Goal: Transaction & Acquisition: Download file/media

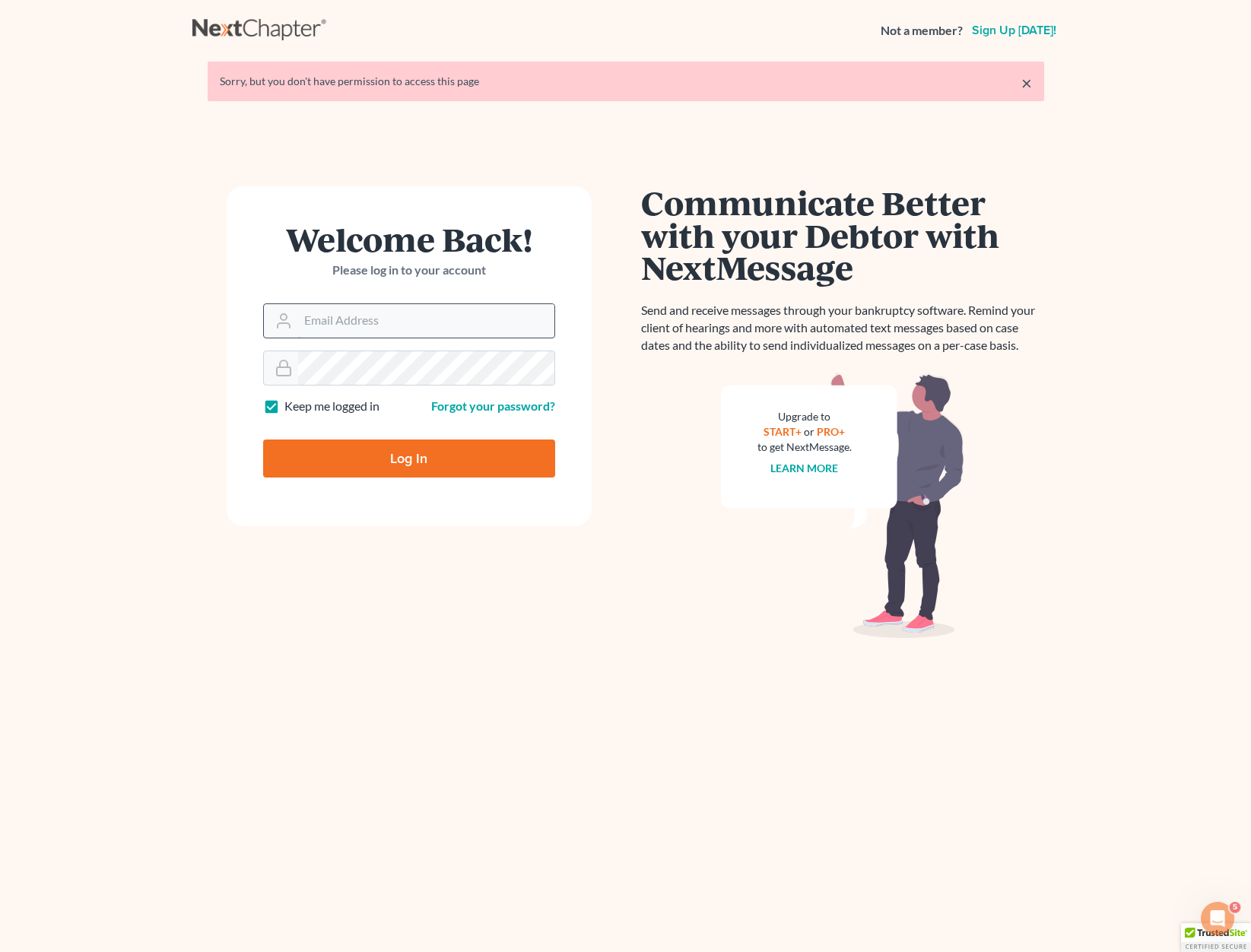
click at [351, 329] on input "Email Address" at bounding box center [426, 321] width 256 height 34
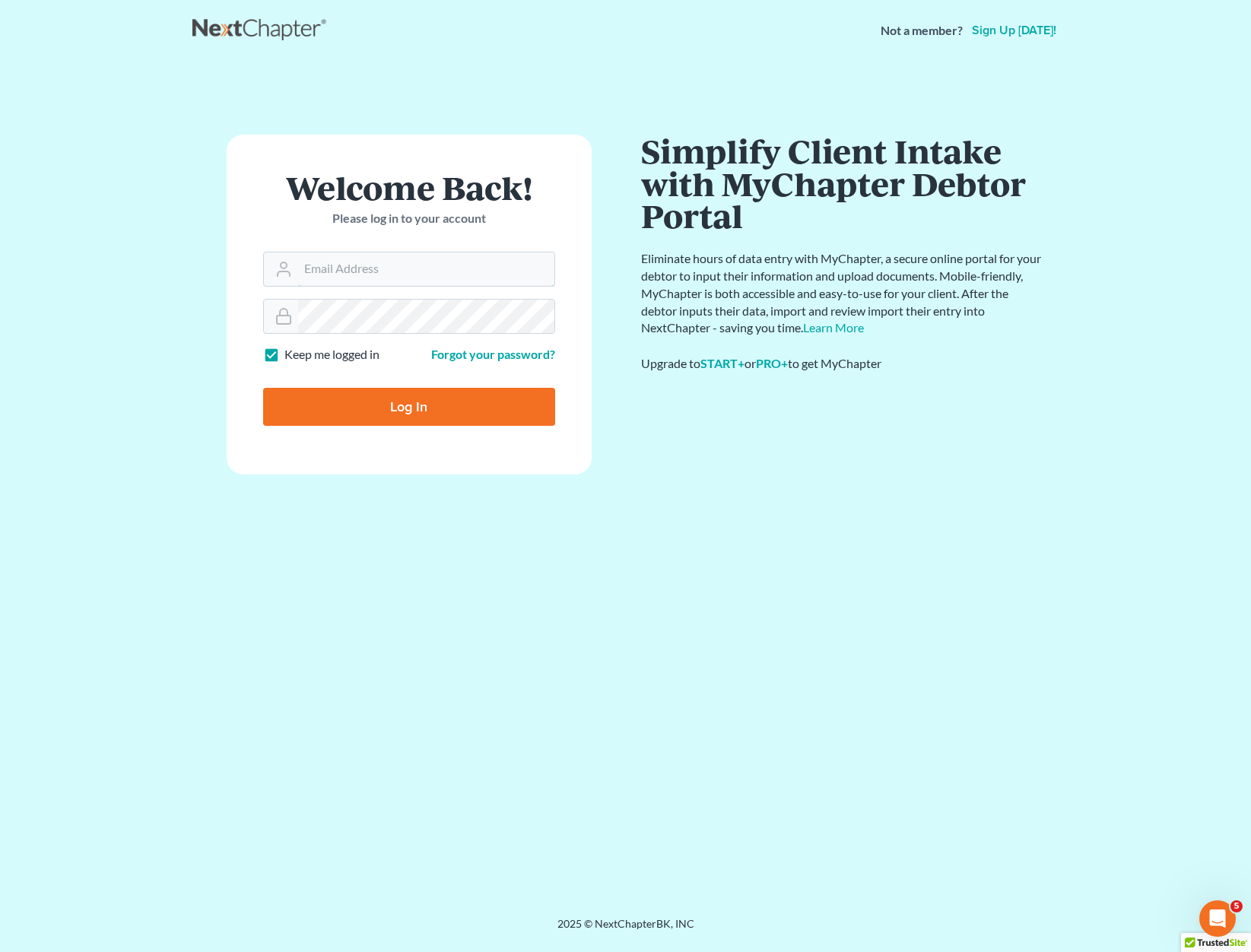
type input "[PERSON_NAME][EMAIL_ADDRESS][DOMAIN_NAME]"
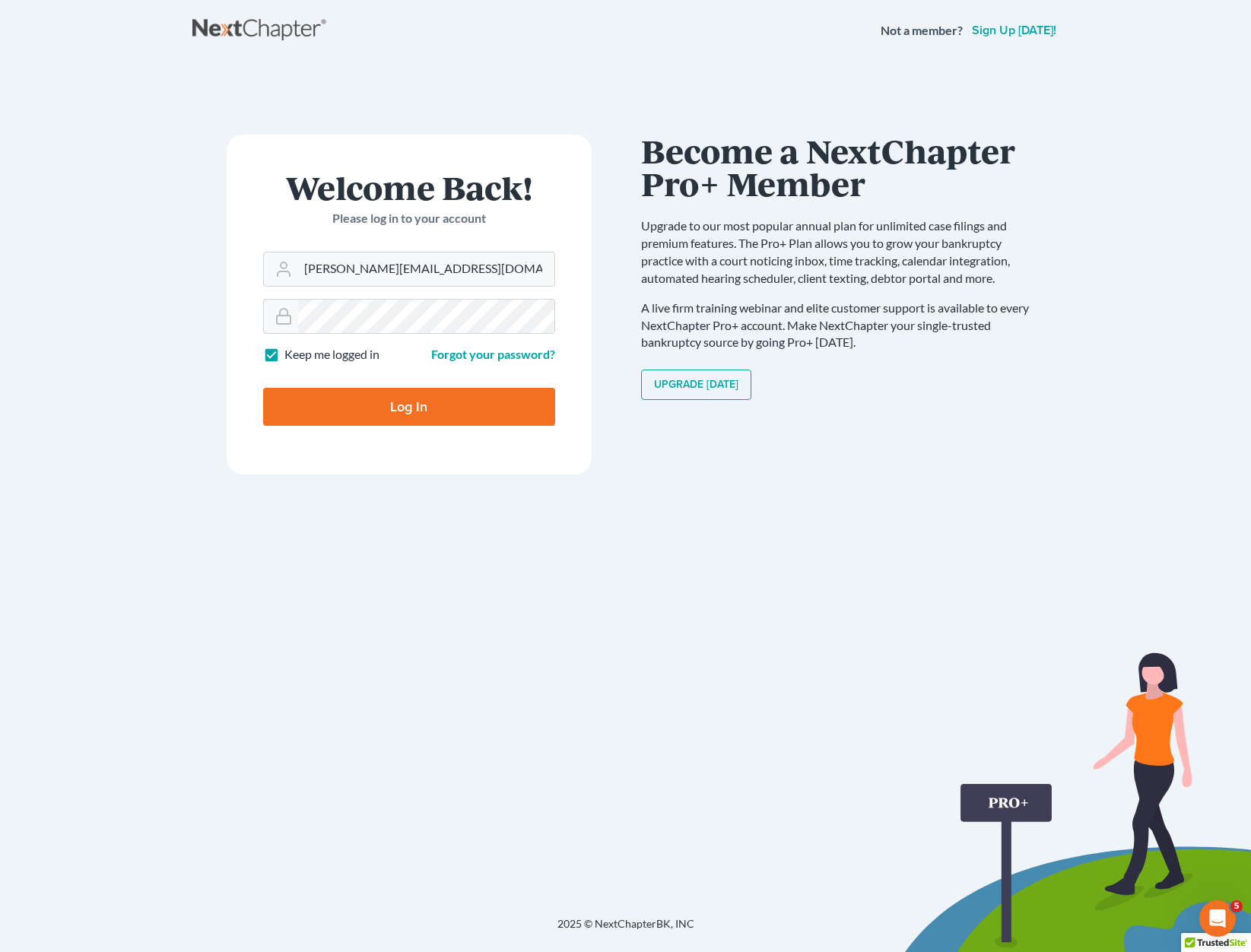
click at [405, 399] on input "Log In" at bounding box center [408, 407] width 292 height 38
type input "Thinking..."
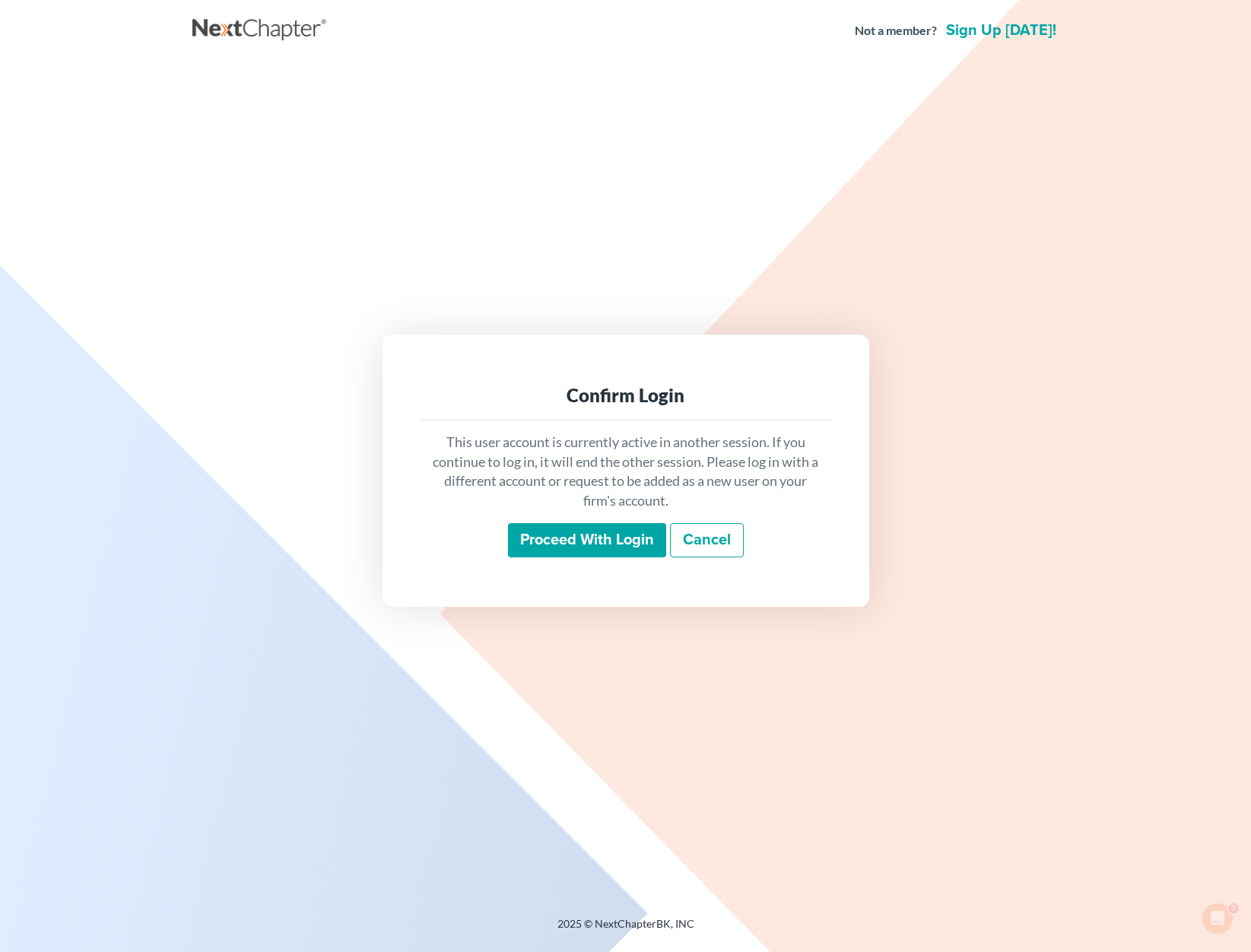
click at [571, 531] on input "Proceed with login" at bounding box center [587, 541] width 158 height 35
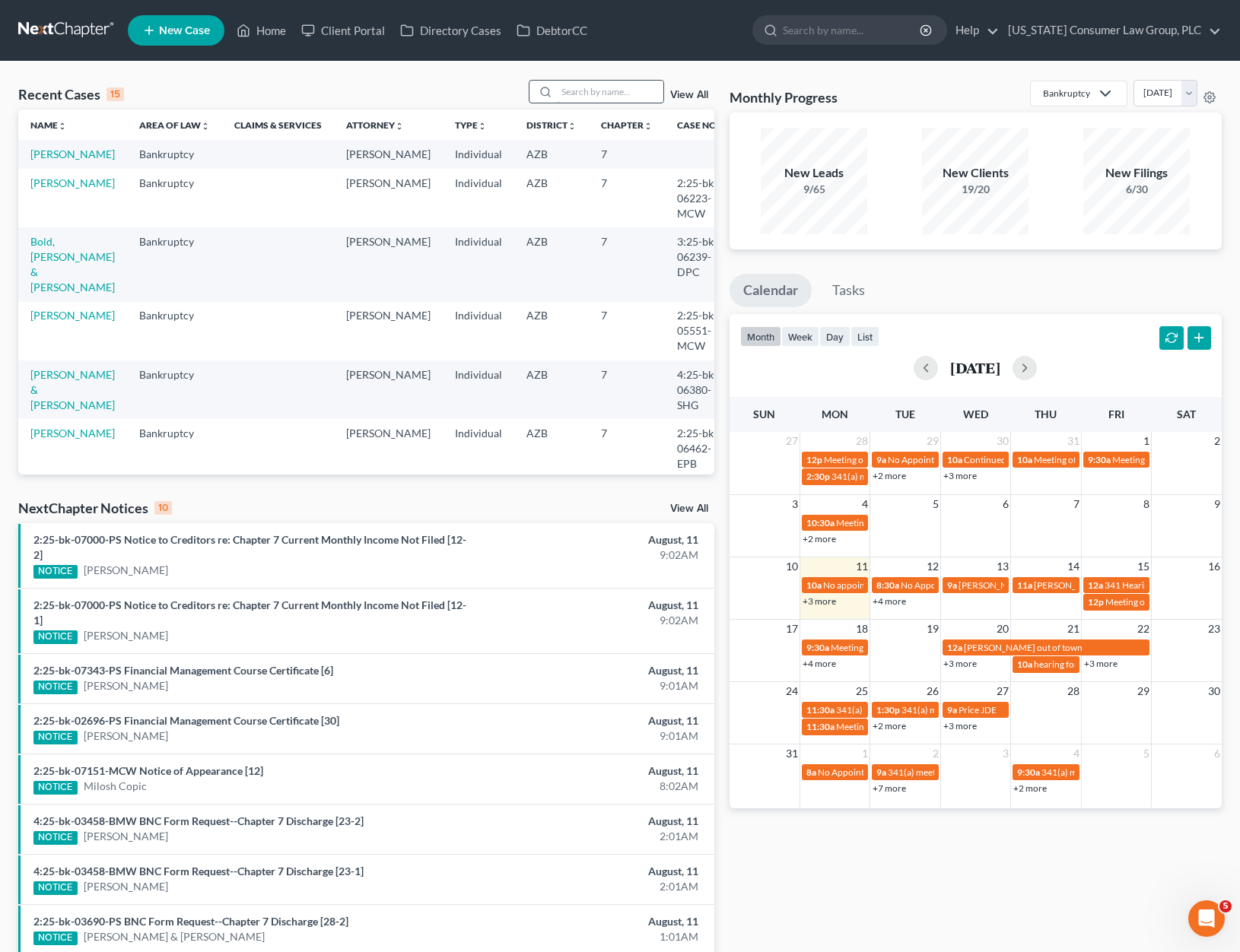
click at [586, 88] on input "search" at bounding box center [609, 92] width 106 height 22
type input "[PERSON_NAME]"
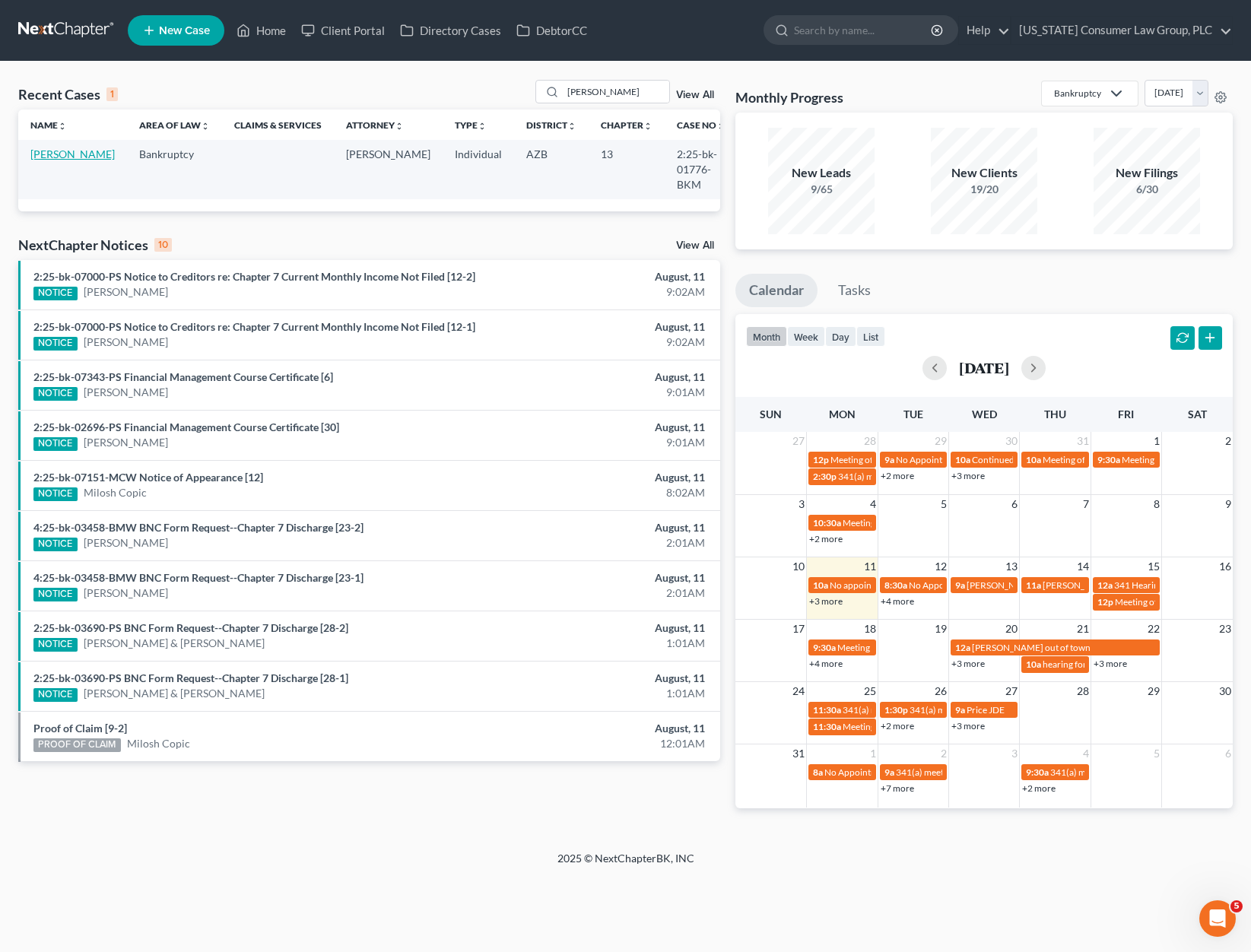
click at [47, 161] on link "[PERSON_NAME]" at bounding box center [72, 154] width 85 height 13
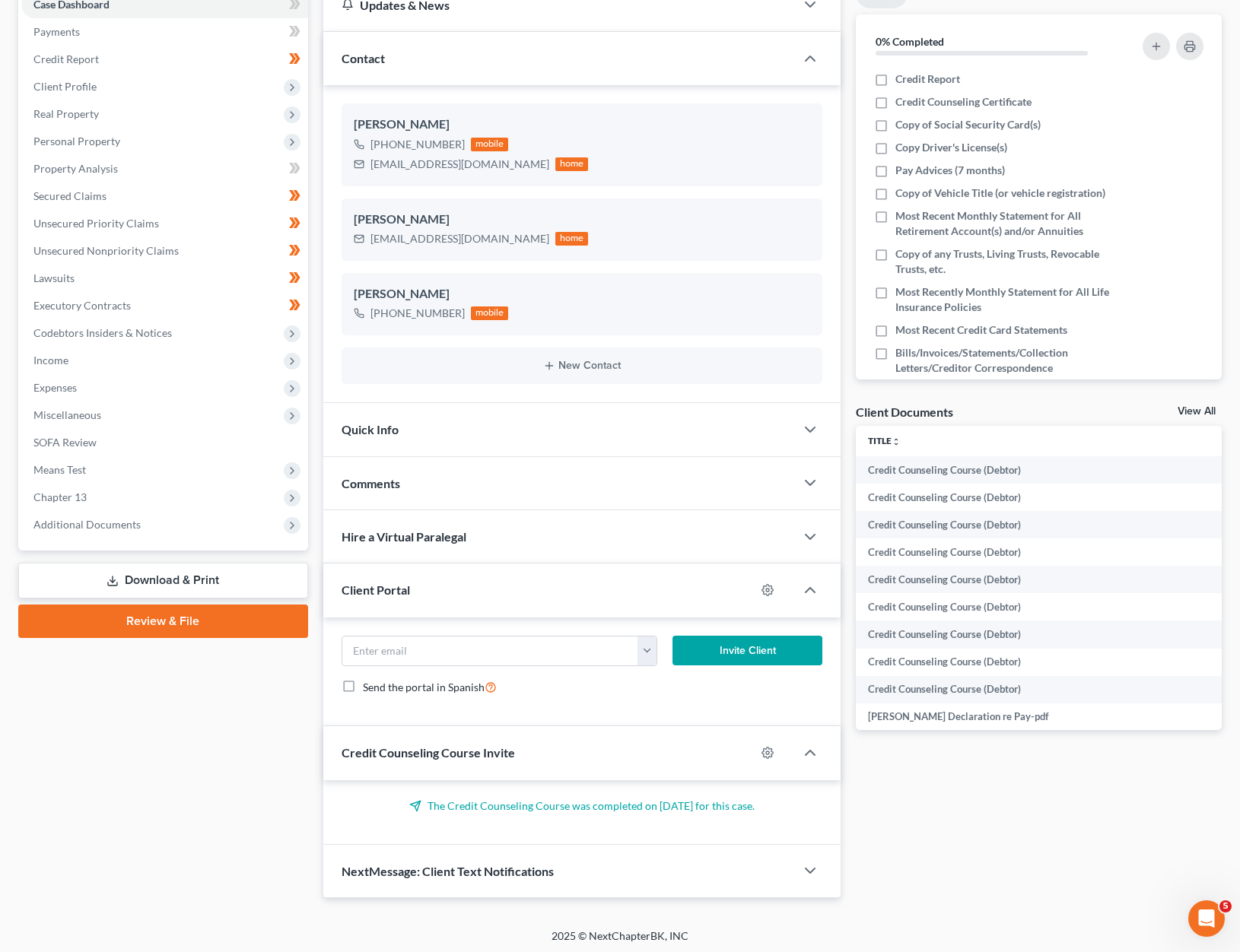
scroll to position [171, 0]
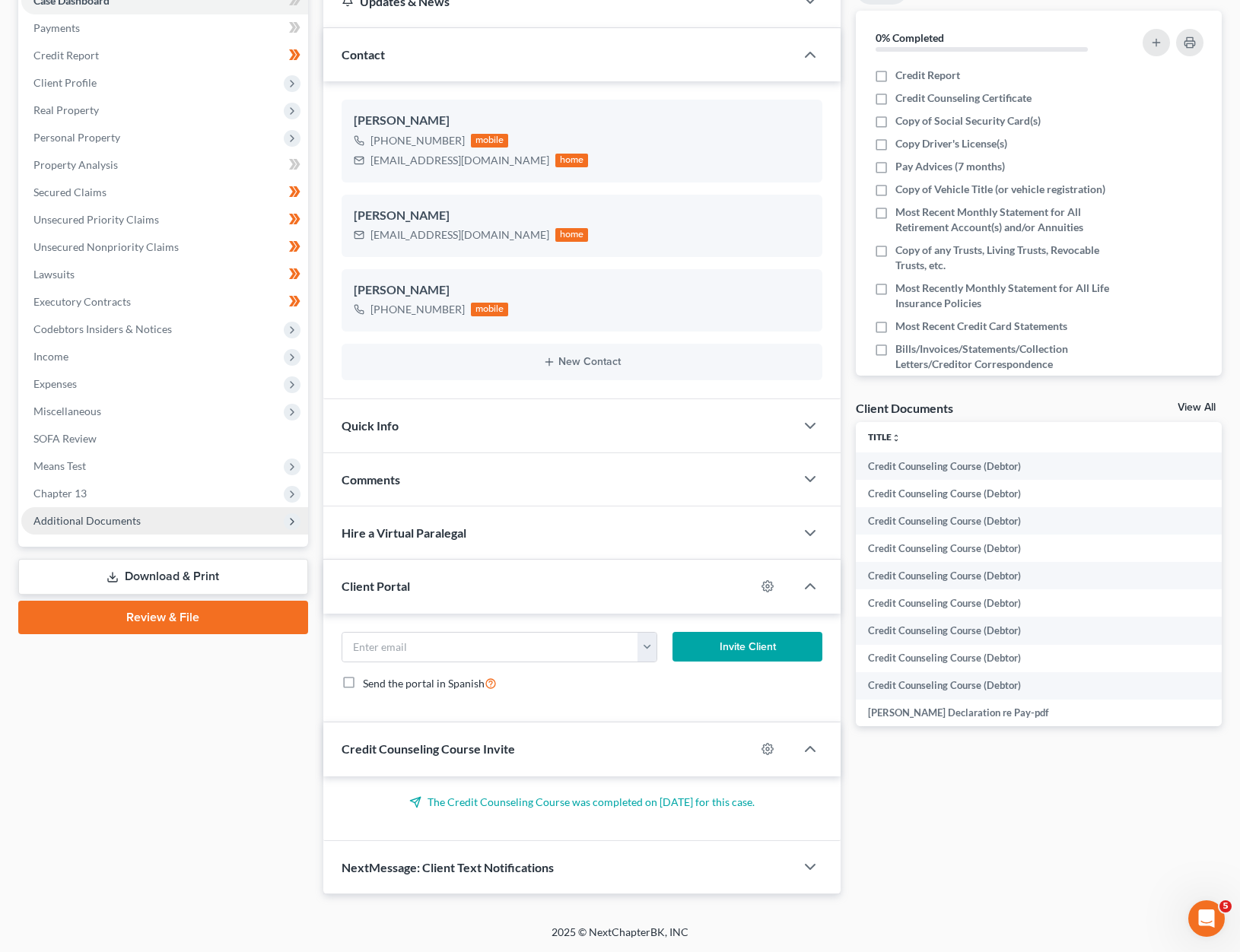
click at [116, 522] on span "Additional Documents" at bounding box center [87, 520] width 107 height 13
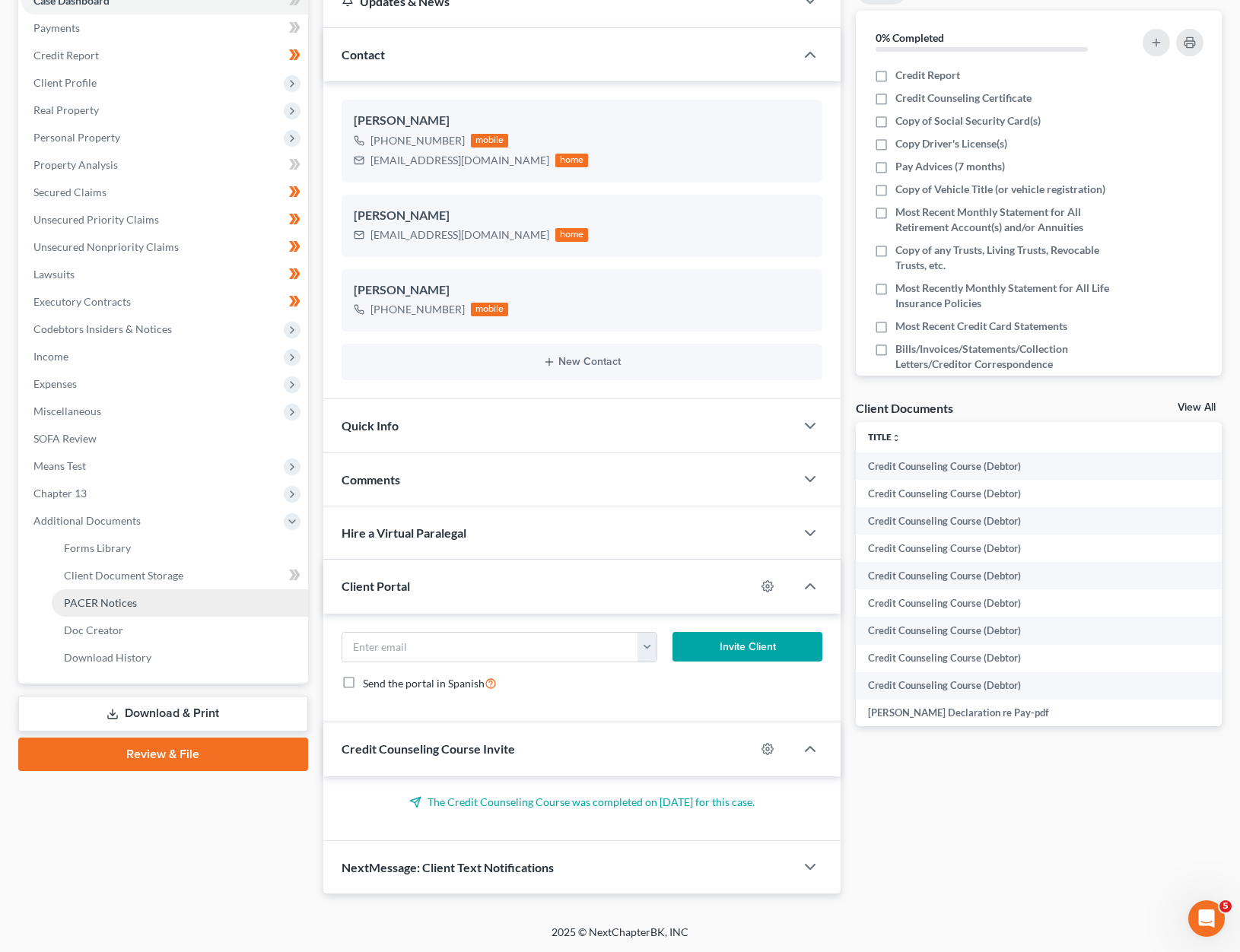
click at [105, 591] on link "PACER Notices" at bounding box center [180, 603] width 256 height 27
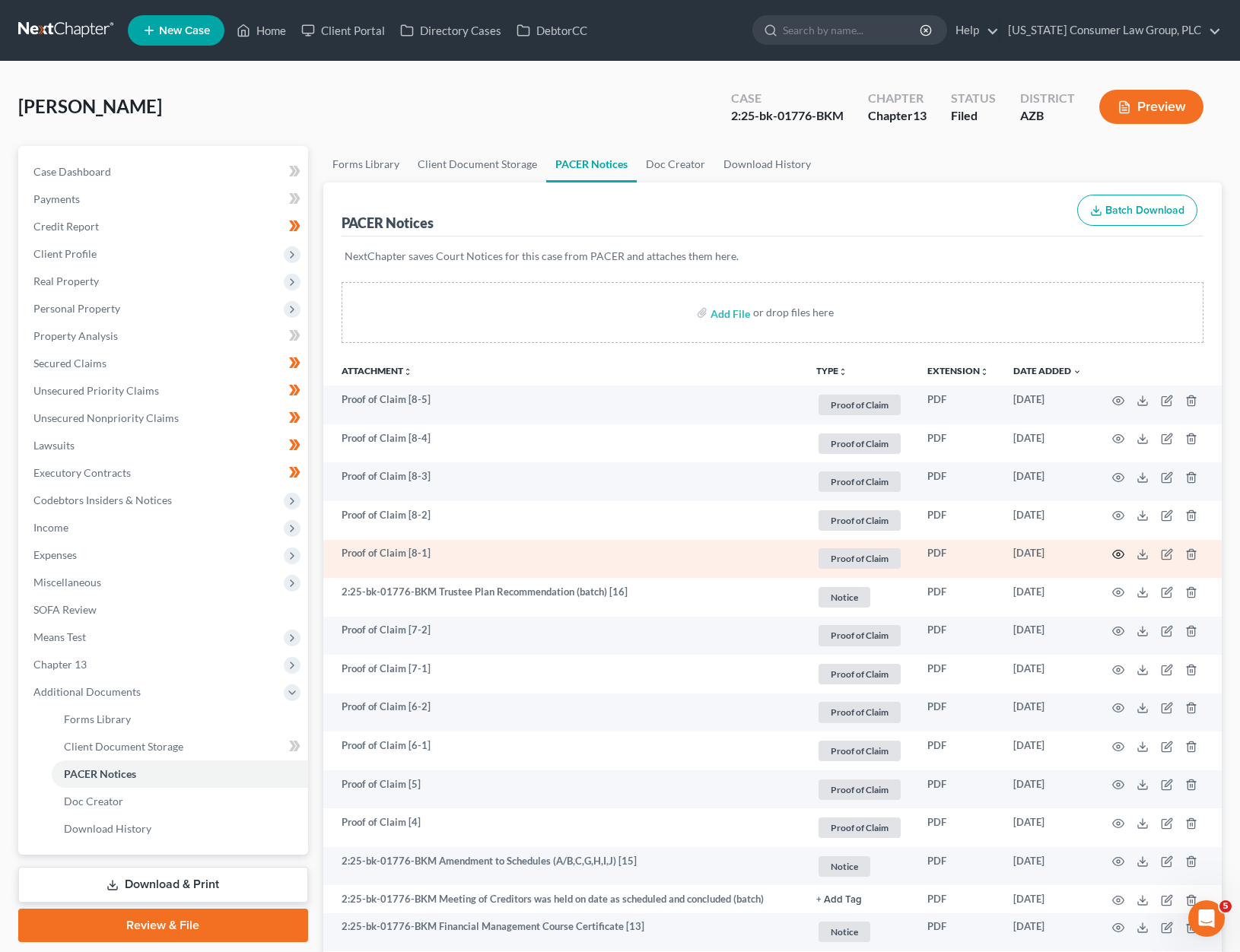
click at [1119, 556] on icon "button" at bounding box center [1117, 554] width 12 height 12
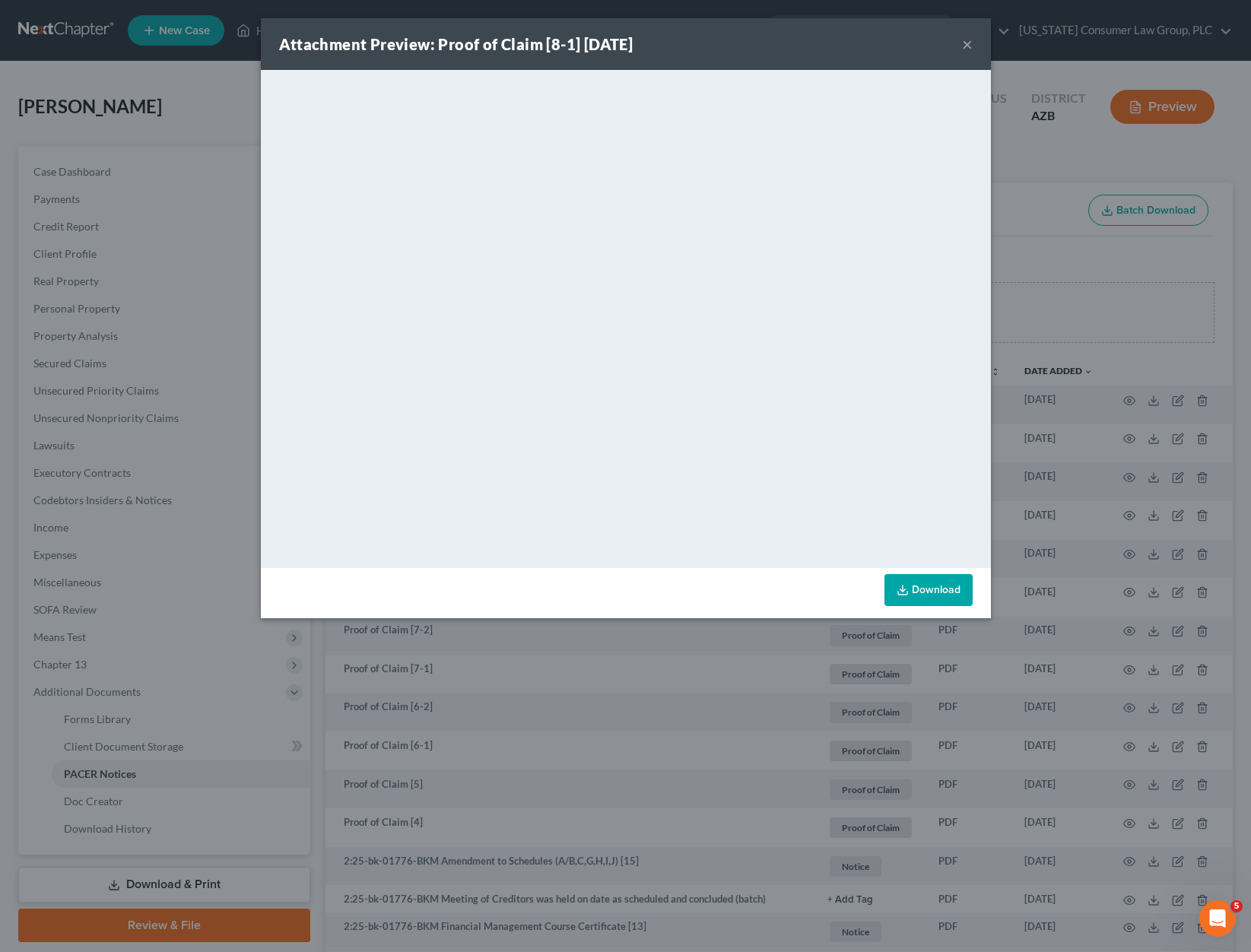
click at [966, 55] on div "Attachment Preview: Proof of Claim [8-1] [DATE] ×" at bounding box center [626, 44] width 730 height 52
click at [974, 45] on div "Attachment Preview: Proof of Claim [8-1] [DATE] ×" at bounding box center [626, 44] width 730 height 52
click at [967, 45] on button "×" at bounding box center [967, 44] width 11 height 18
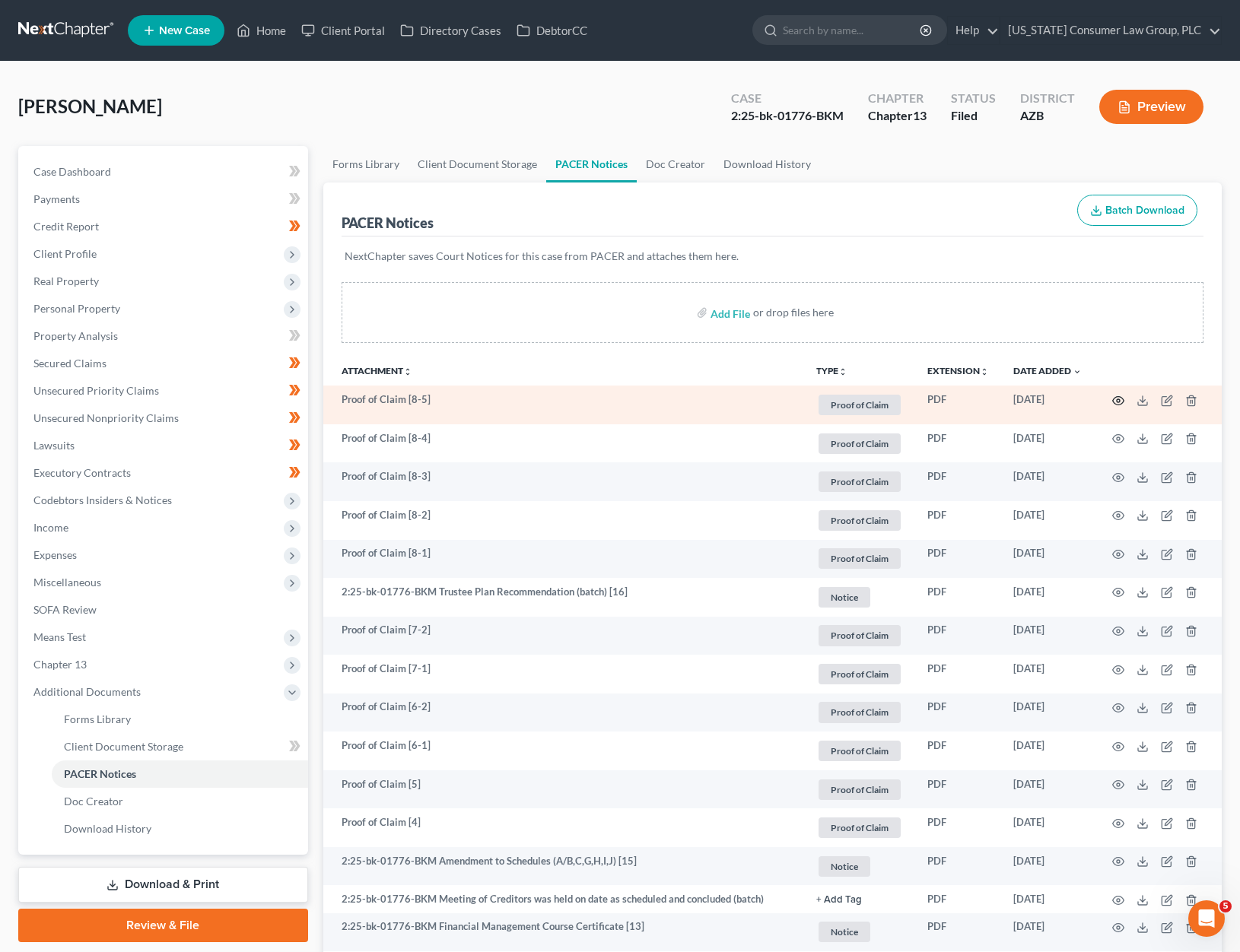
click at [1116, 398] on icon "button" at bounding box center [1117, 400] width 12 height 12
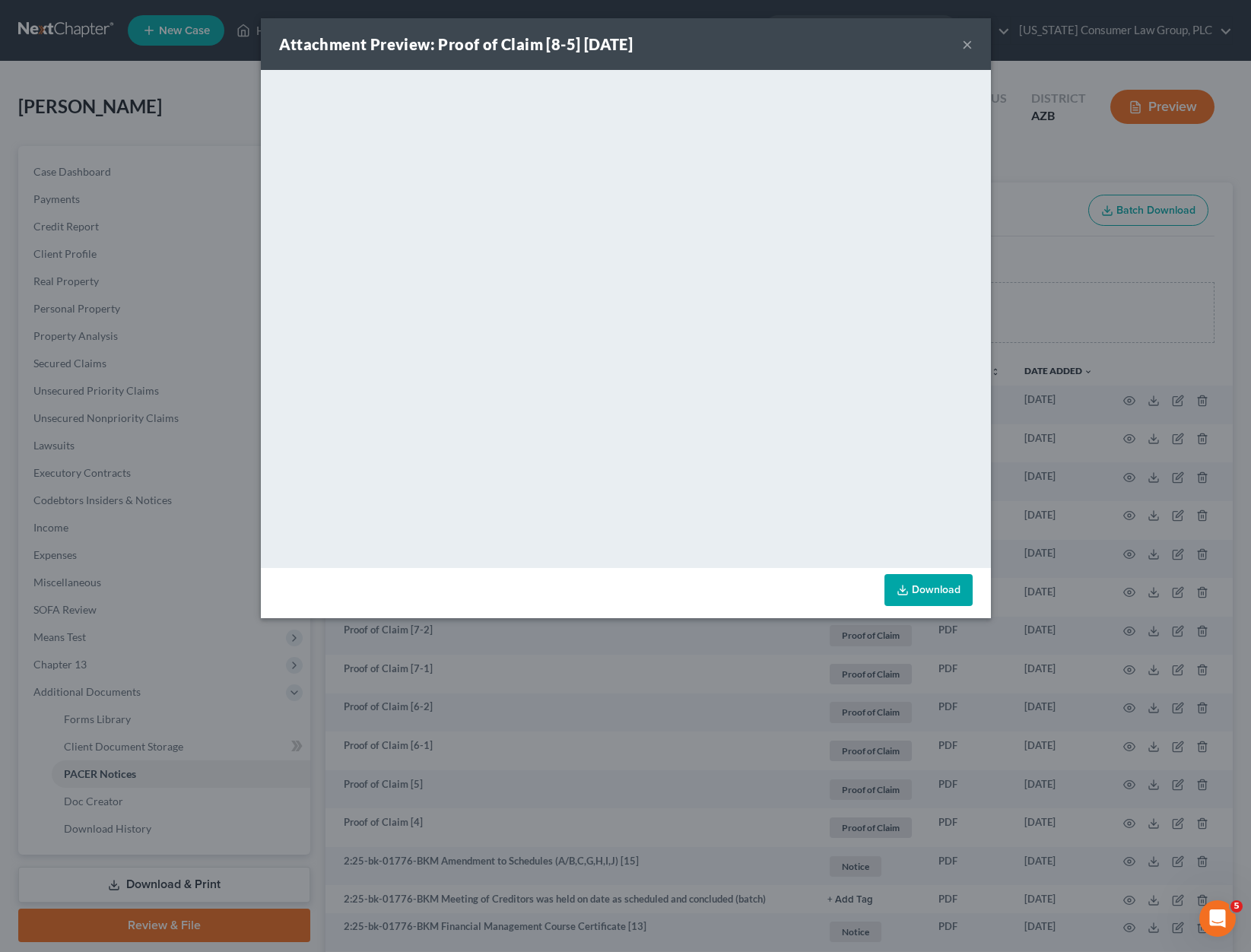
click at [966, 48] on button "×" at bounding box center [967, 44] width 11 height 18
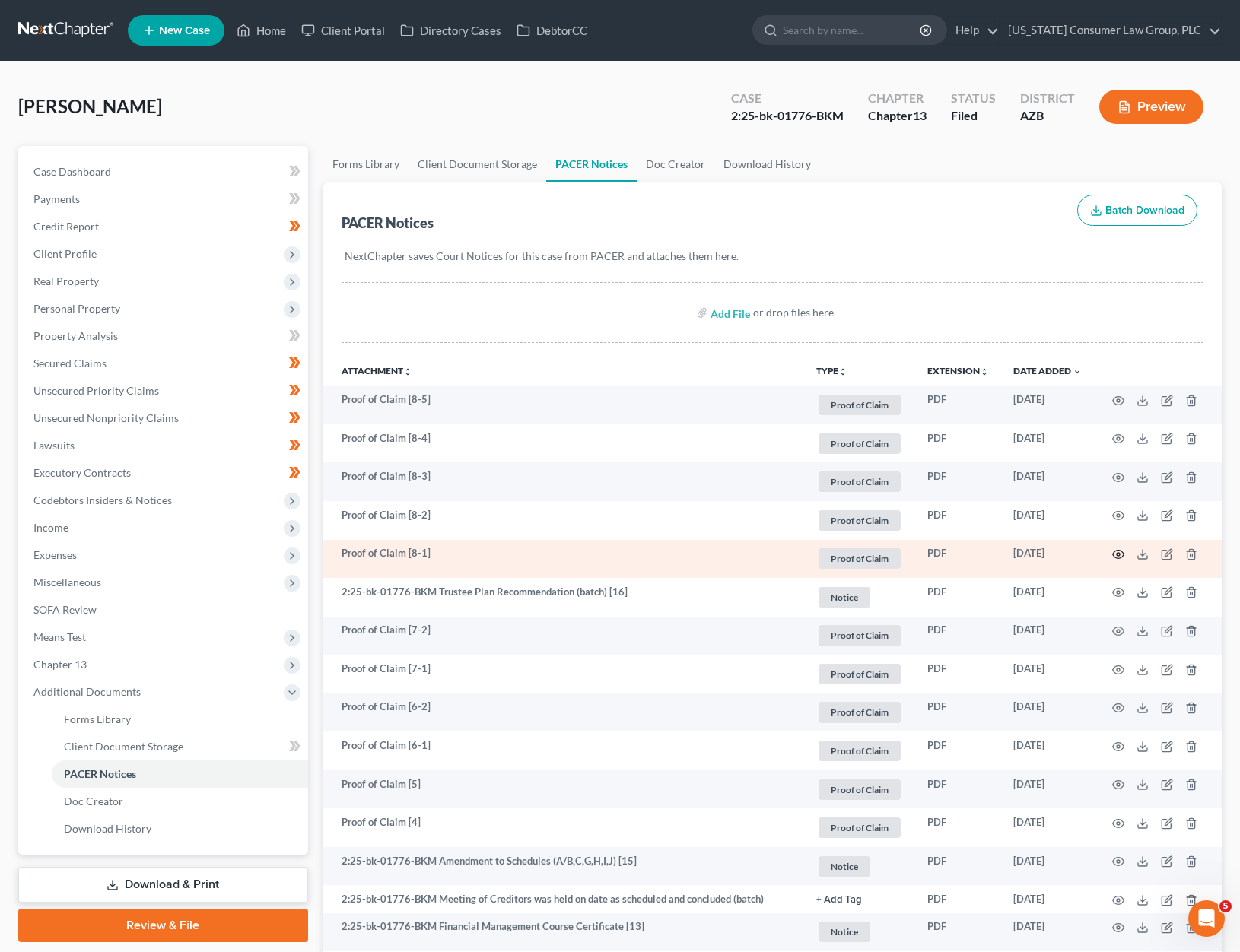
click at [1117, 553] on icon "button" at bounding box center [1117, 554] width 12 height 12
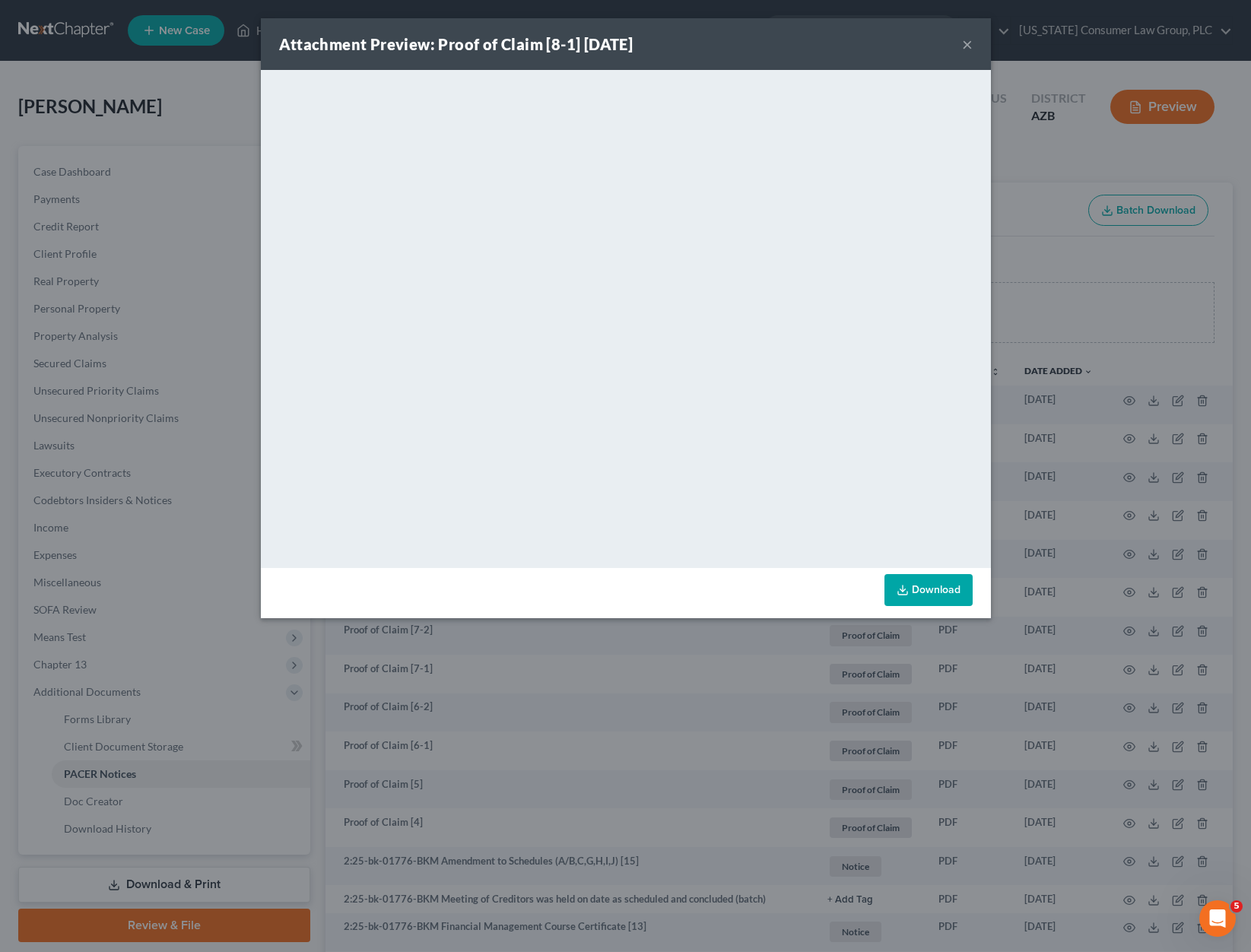
click at [963, 38] on button "×" at bounding box center [967, 44] width 11 height 18
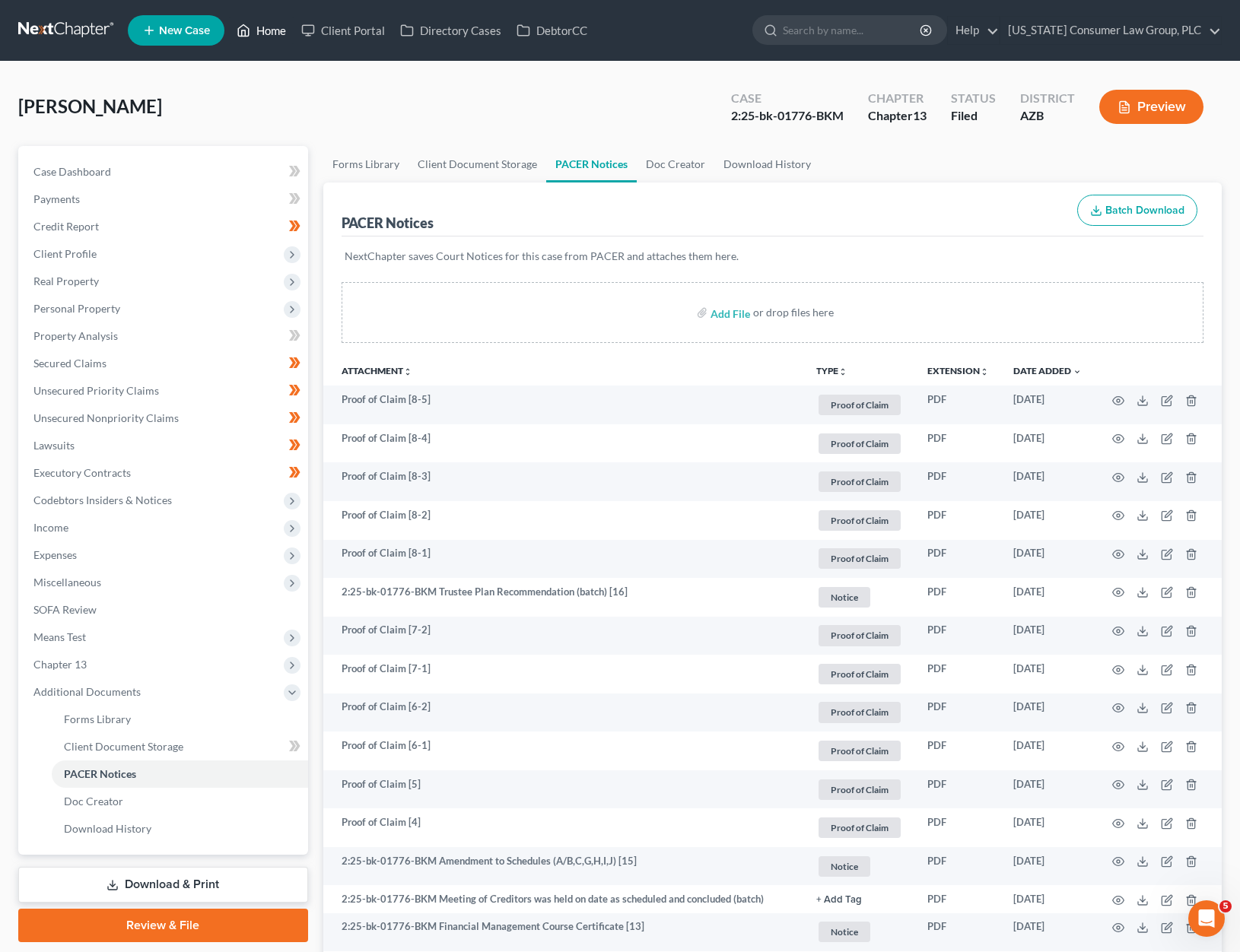
click at [269, 35] on link "Home" at bounding box center [261, 30] width 65 height 27
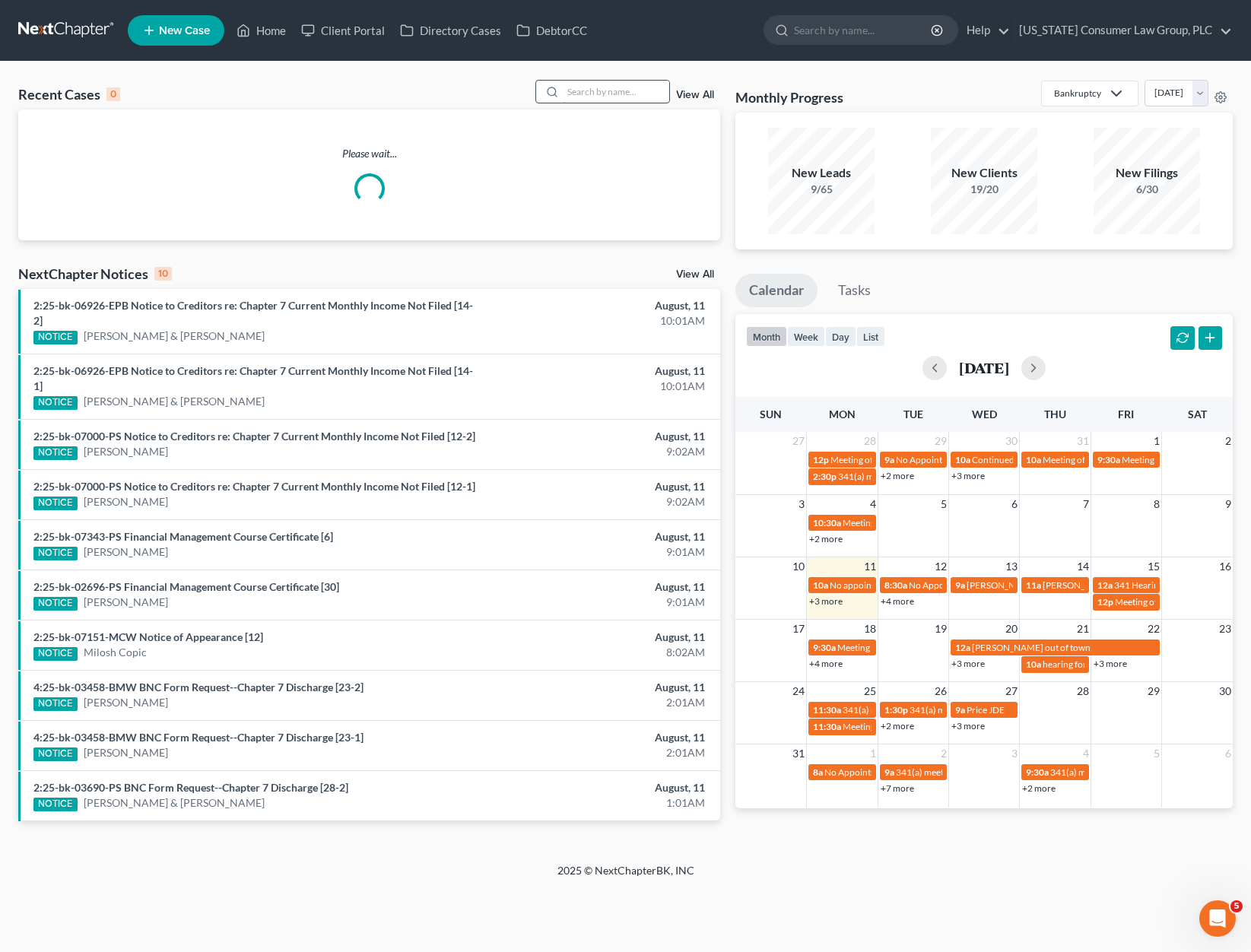
click at [607, 95] on input "search" at bounding box center [615, 92] width 106 height 22
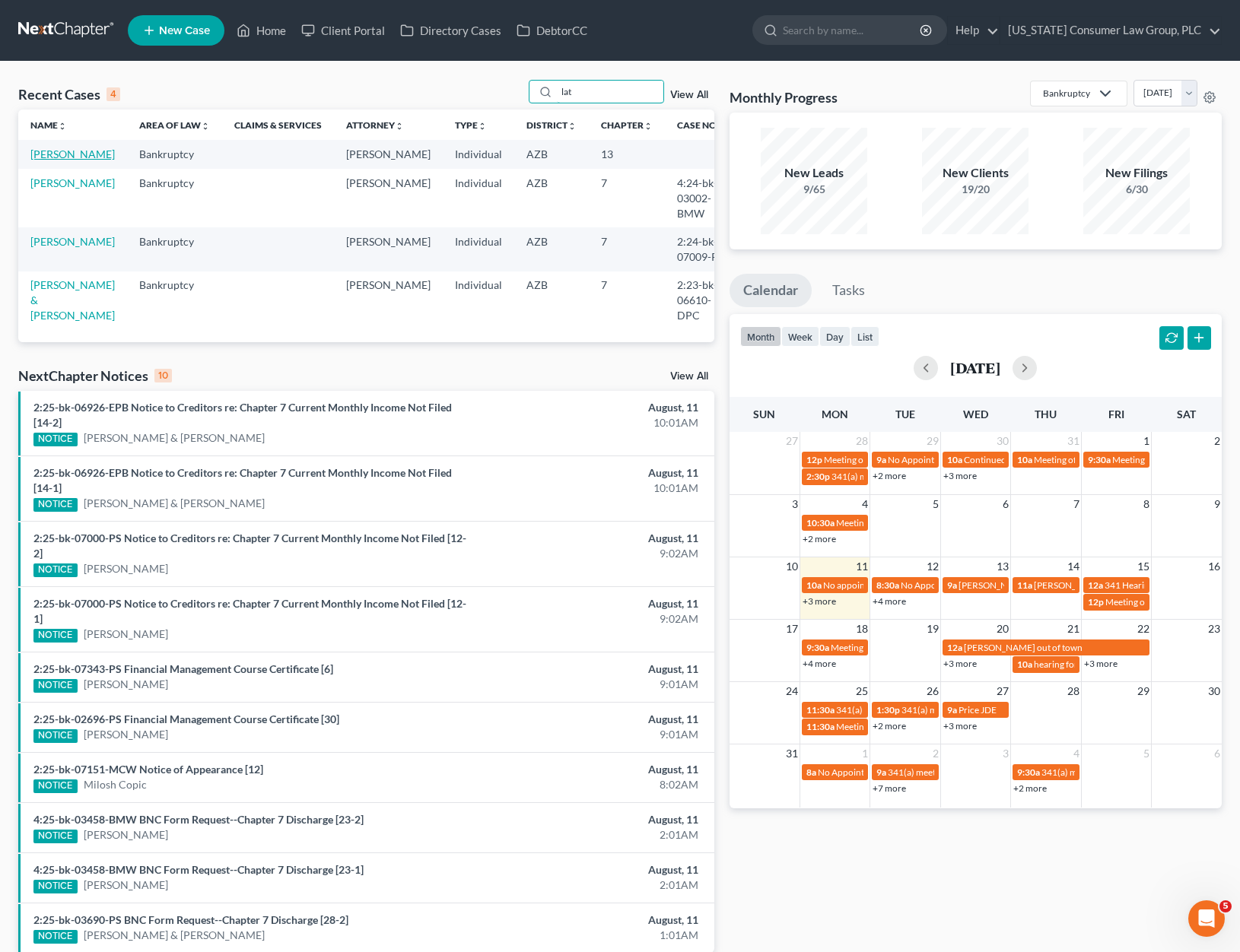
type input "lat"
click at [79, 155] on link "[PERSON_NAME]" at bounding box center [72, 154] width 85 height 13
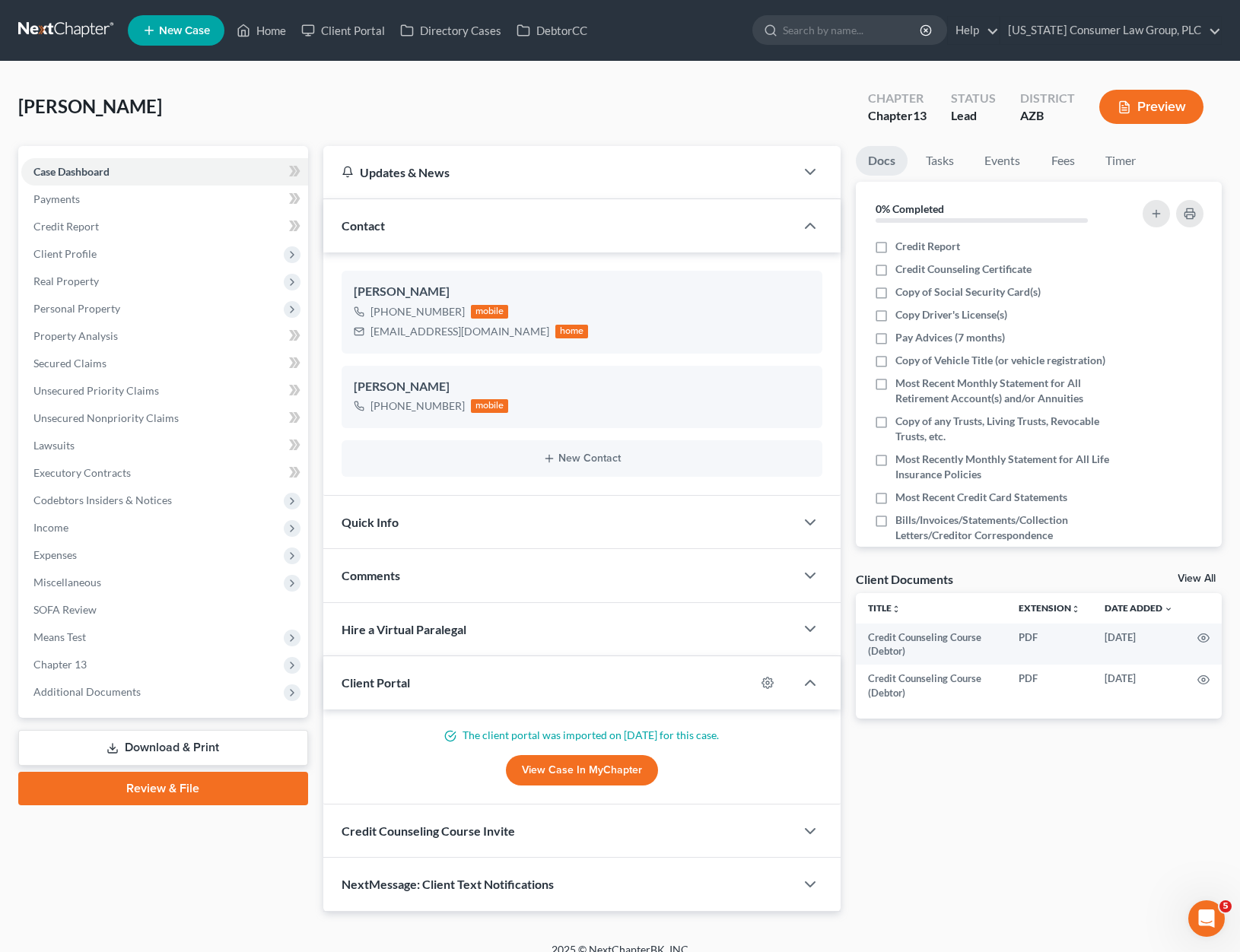
click at [124, 744] on link "Download & Print" at bounding box center [163, 747] width 290 height 35
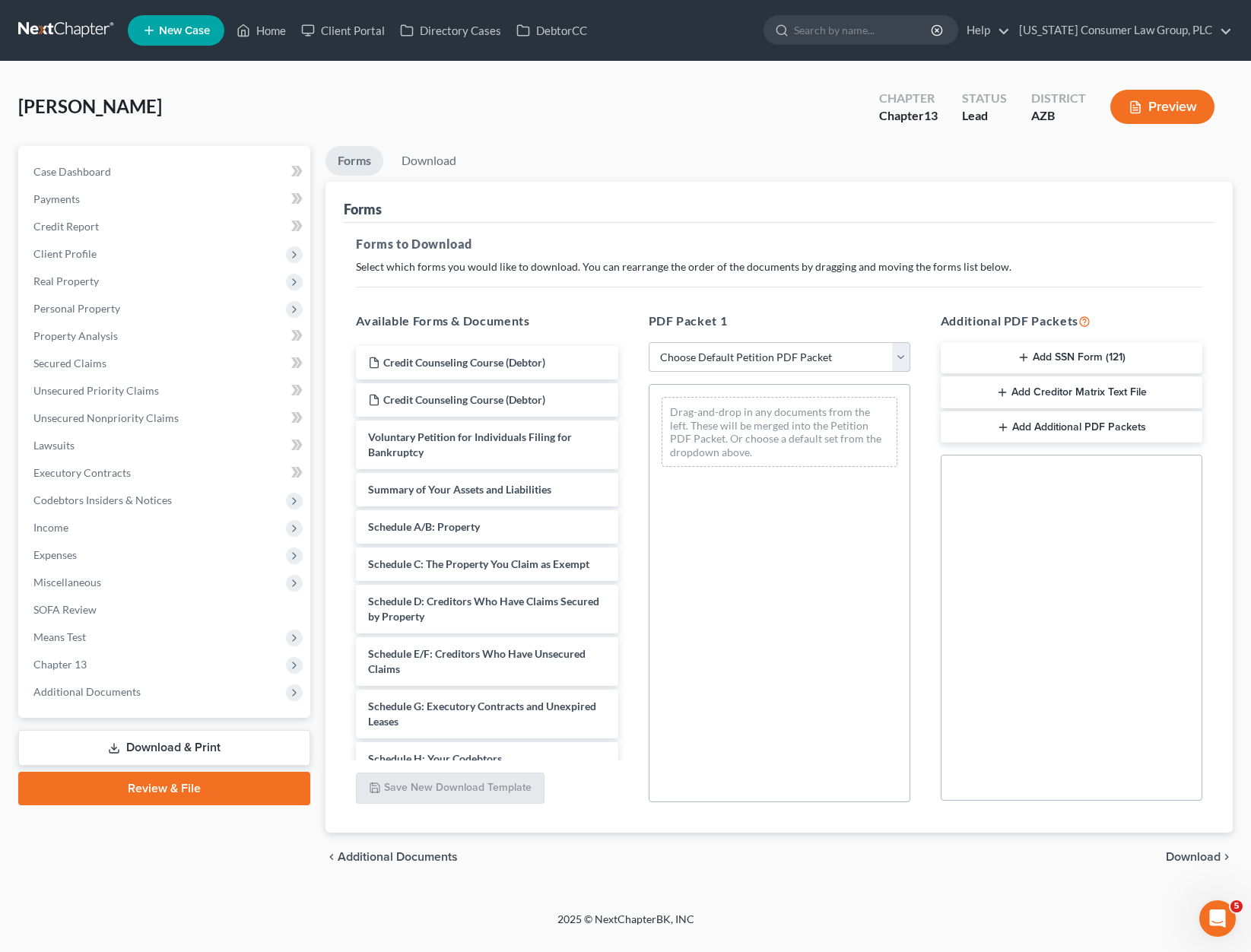
click at [902, 345] on select "Choose Default Petition PDF Packet Complete Bankruptcy Petition (all forms and …" at bounding box center [780, 356] width 262 height 30
select select "1"
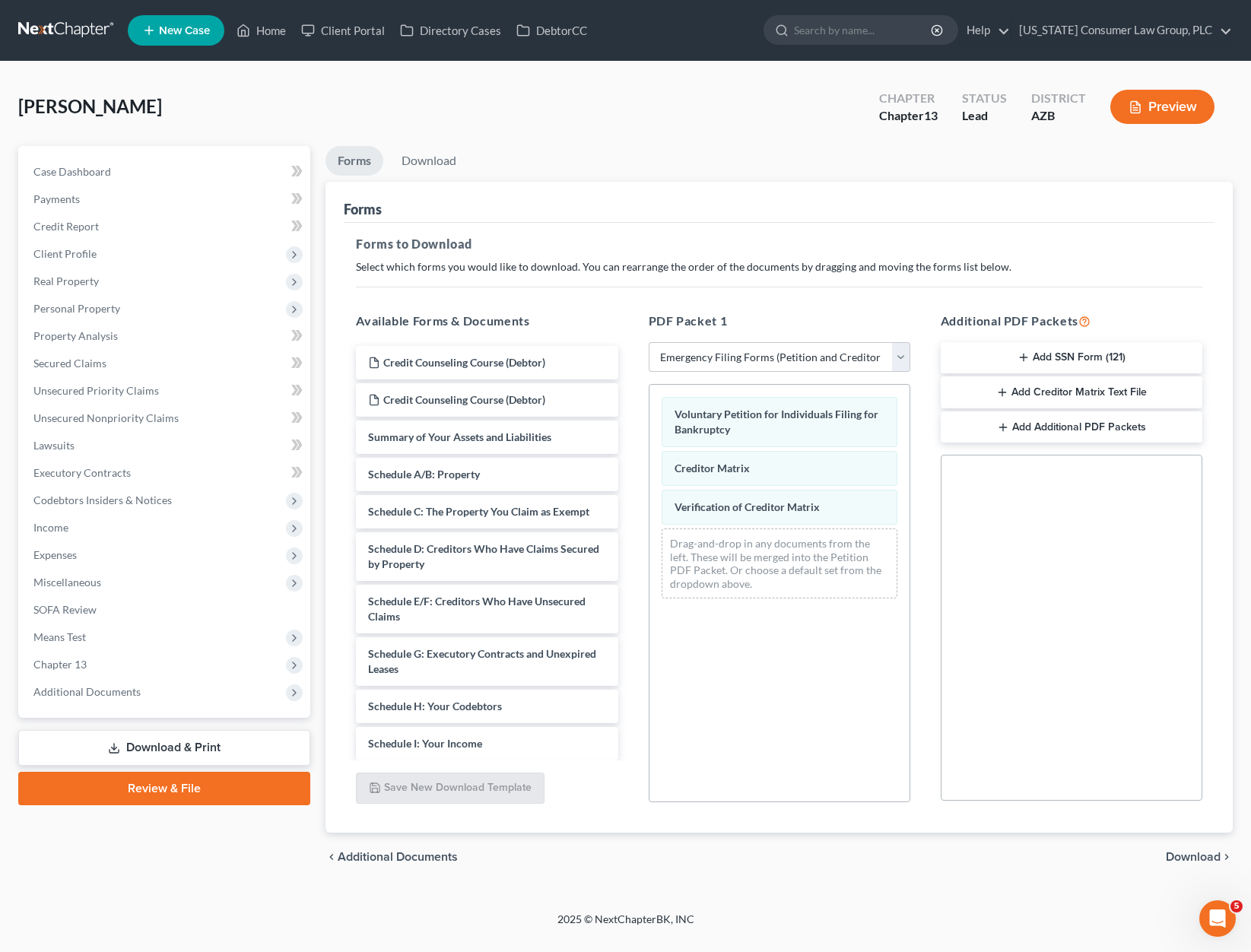
click at [1198, 854] on span "Download" at bounding box center [1193, 857] width 55 height 12
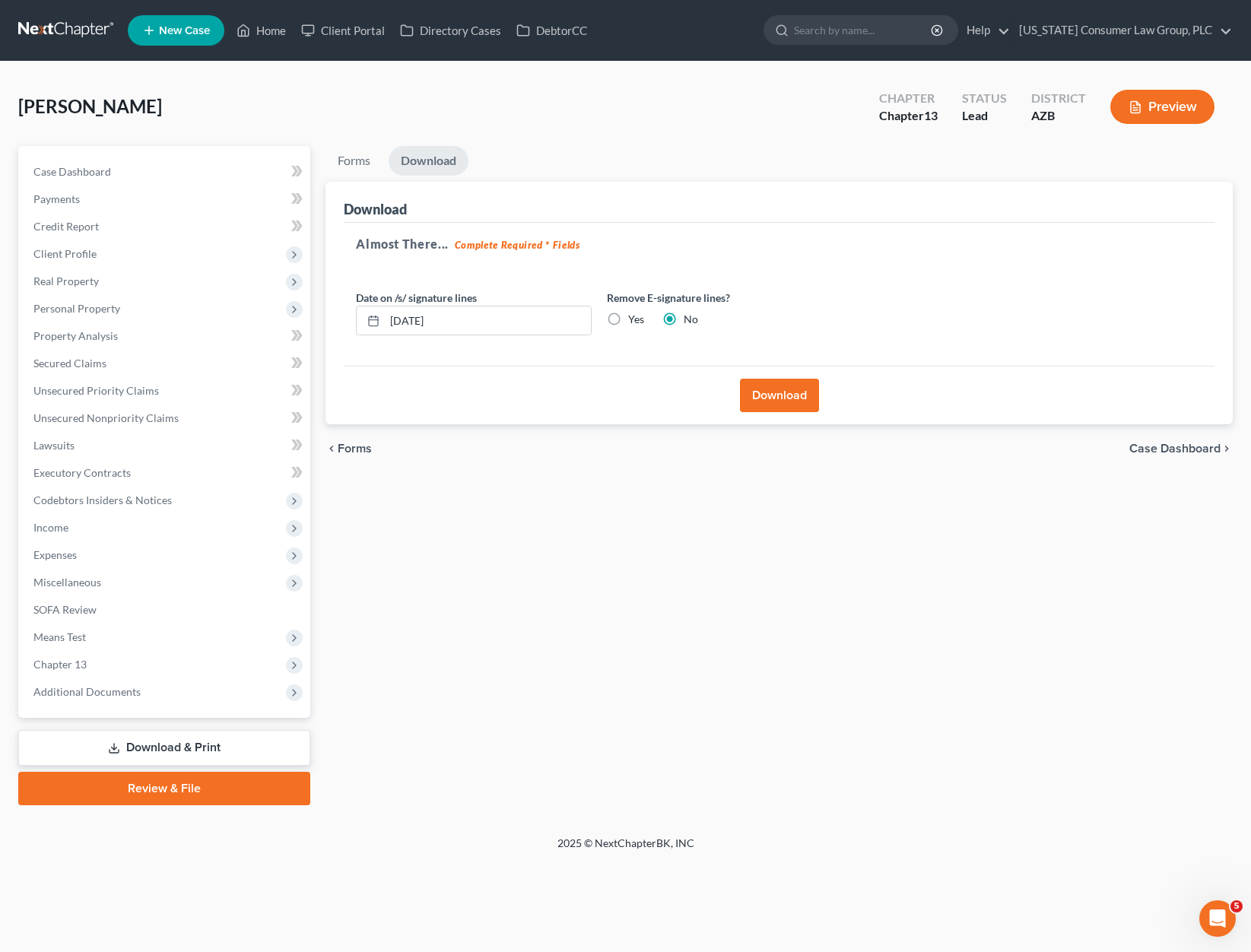
click at [628, 316] on label "Yes" at bounding box center [636, 319] width 16 height 15
click at [635, 316] on input "Yes" at bounding box center [639, 316] width 10 height 10
radio input "true"
radio input "false"
click at [802, 401] on button "Download" at bounding box center [779, 396] width 79 height 34
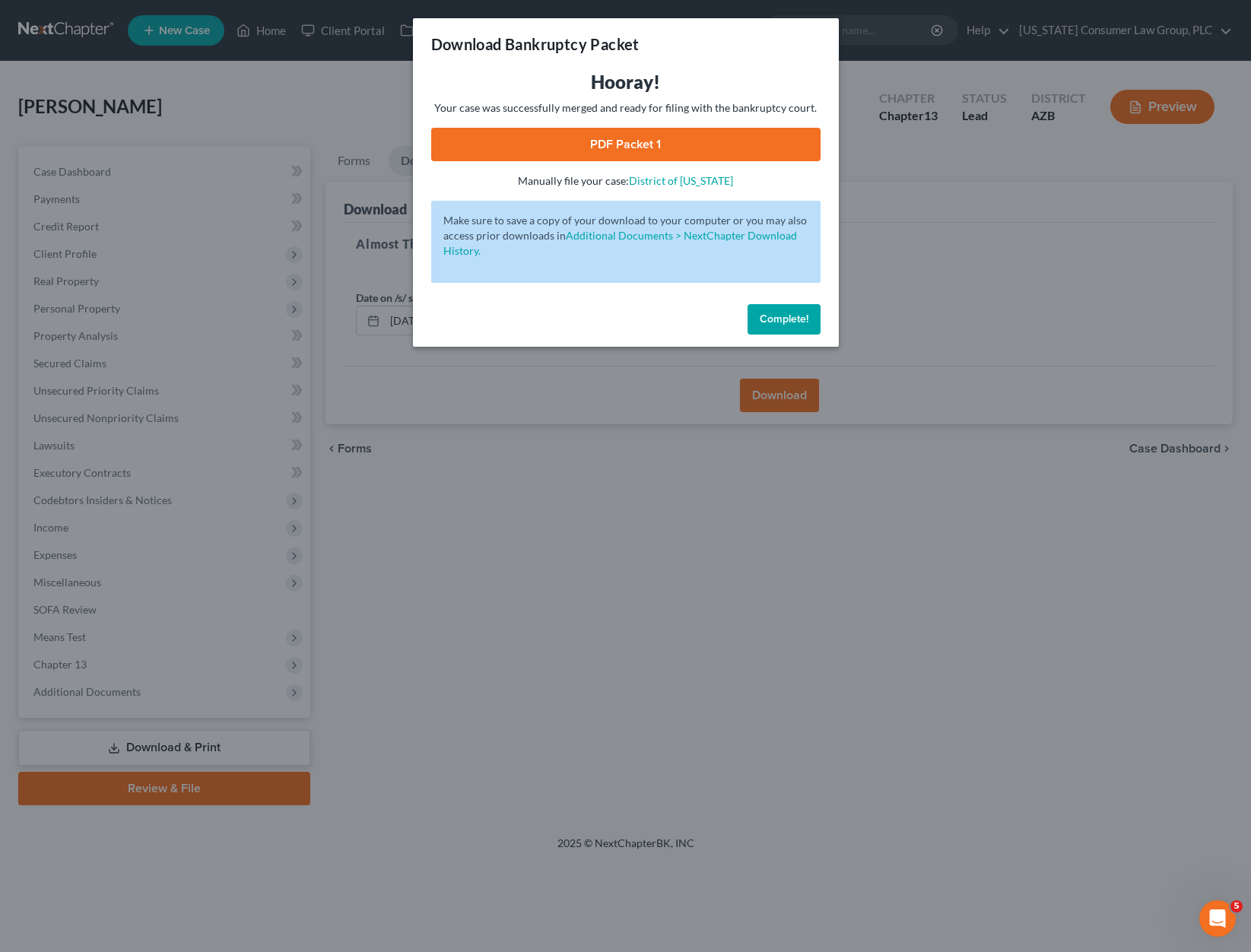
click at [645, 141] on link "PDF Packet 1" at bounding box center [626, 145] width 389 height 34
click at [575, 488] on div "Download Bankruptcy Packet Hooray! Your case was successfully merged and ready …" at bounding box center [626, 476] width 1251 height 952
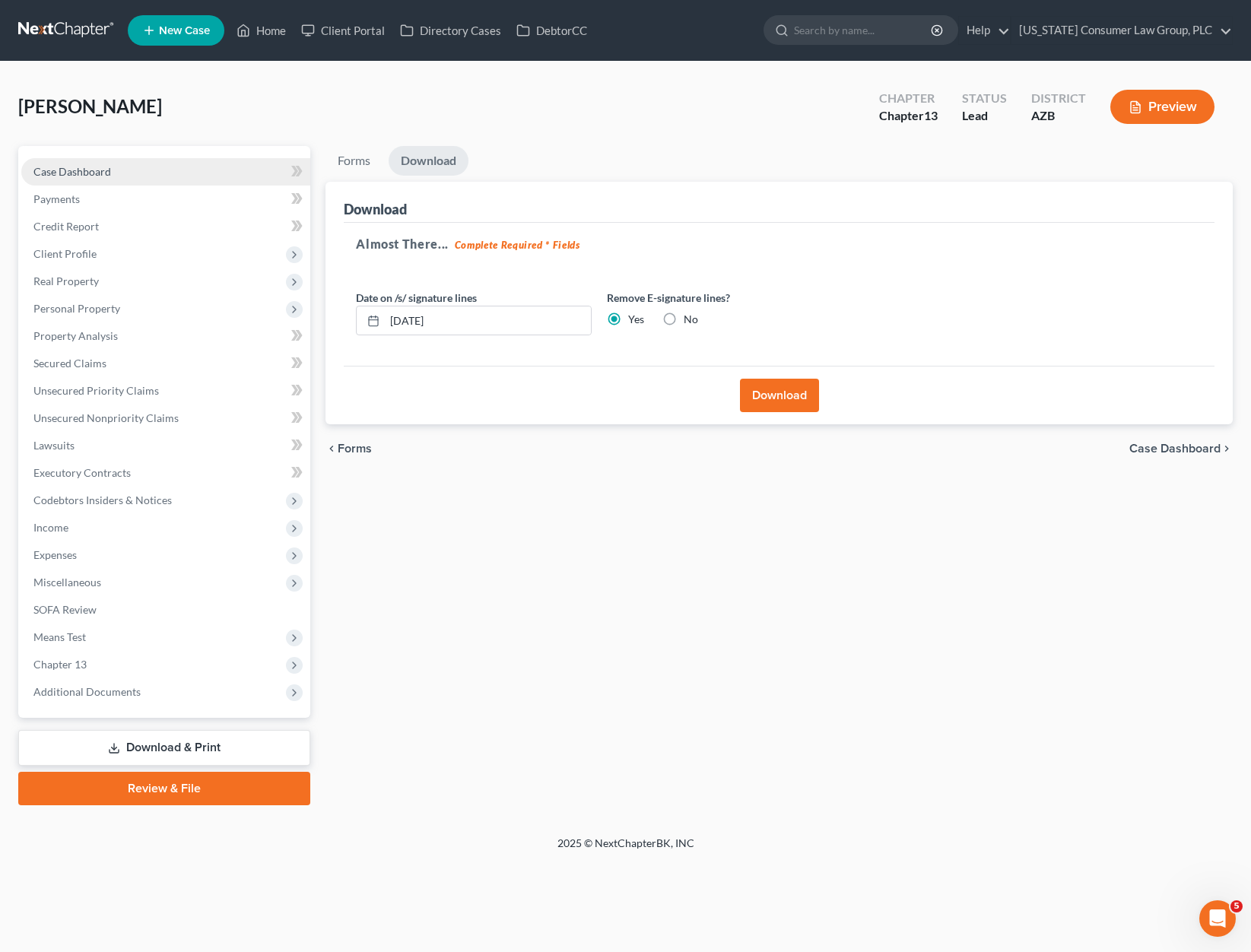
click at [89, 170] on span "Case Dashboard" at bounding box center [72, 172] width 77 height 13
